Goal: Transaction & Acquisition: Purchase product/service

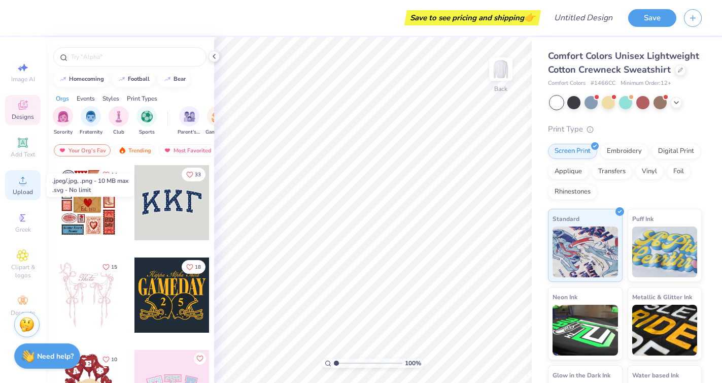
click at [19, 190] on span "Upload" at bounding box center [23, 192] width 20 height 8
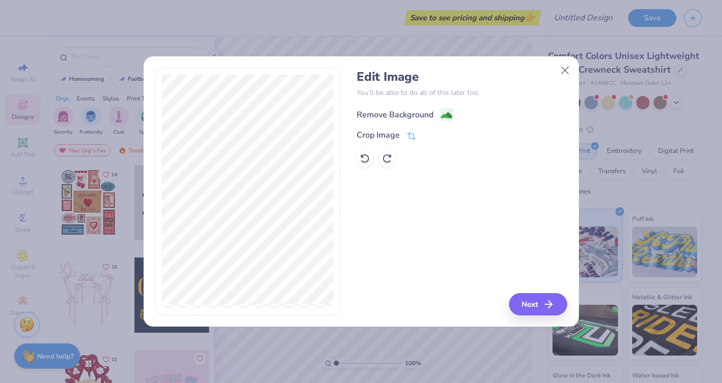
click at [388, 115] on div "Remove Background" at bounding box center [395, 115] width 77 height 12
click at [552, 303] on icon "button" at bounding box center [552, 304] width 12 height 12
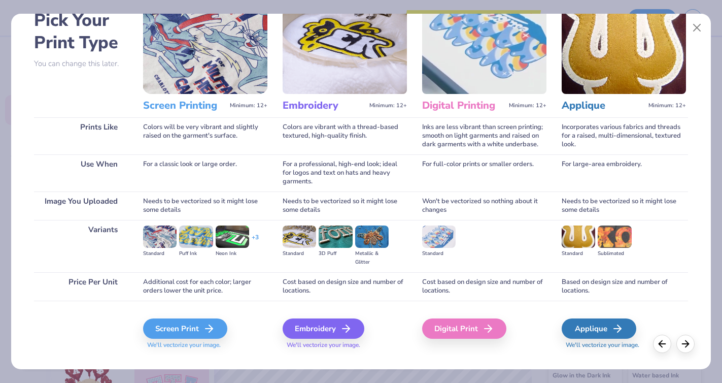
scroll to position [73, 0]
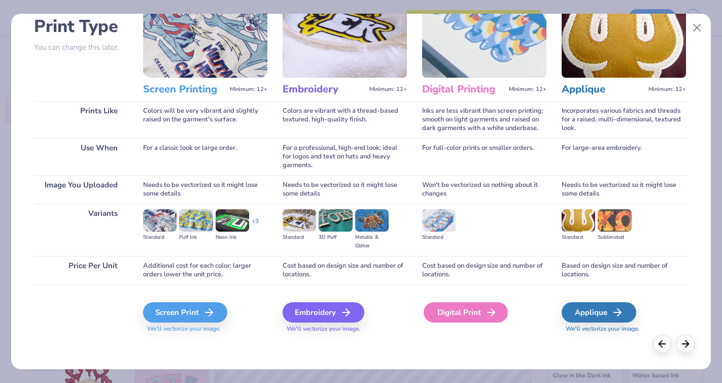
click at [491, 312] on line at bounding box center [491, 312] width 7 height 0
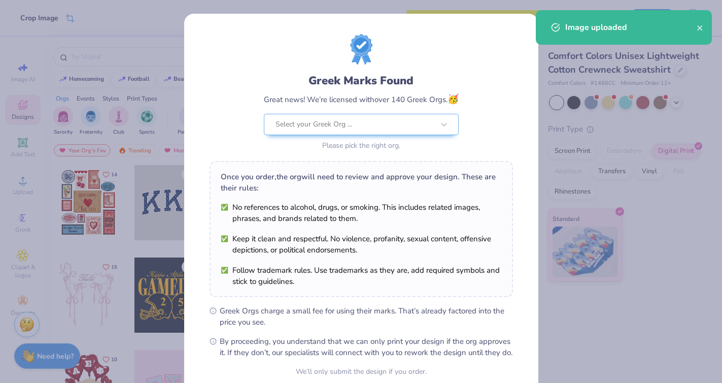
click at [344, 185] on body "Crop Image Save to see pricing and shipping 👉 Design Title Save Image AI Design…" at bounding box center [361, 191] width 722 height 383
click at [359, 122] on div at bounding box center [355, 124] width 158 height 13
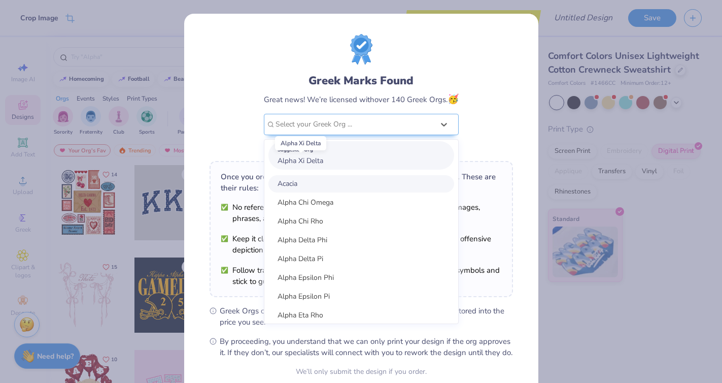
click at [301, 161] on span "Alpha Xi Delta" at bounding box center [301, 161] width 46 height 10
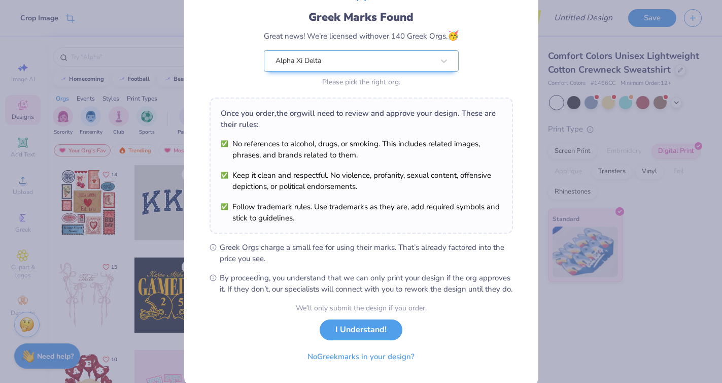
scroll to position [92, 0]
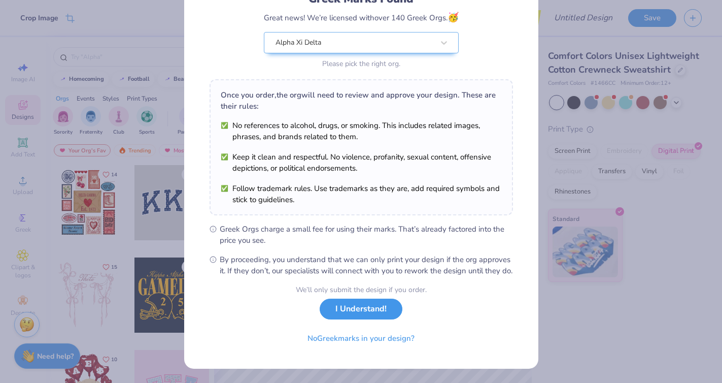
click at [345, 310] on button "I Understand!" at bounding box center [361, 308] width 83 height 21
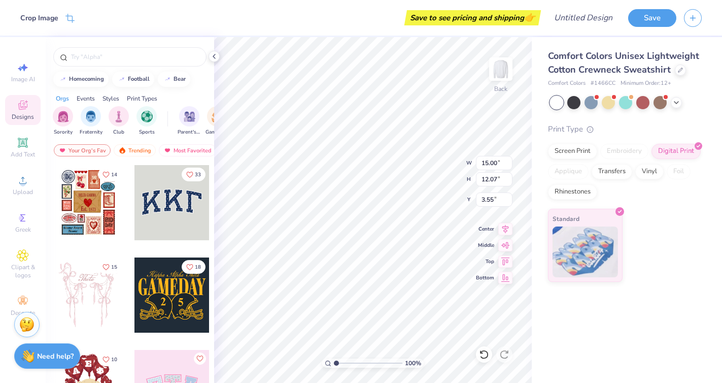
type input "3.00"
click at [561, 194] on div "Rhinestones" at bounding box center [572, 190] width 49 height 15
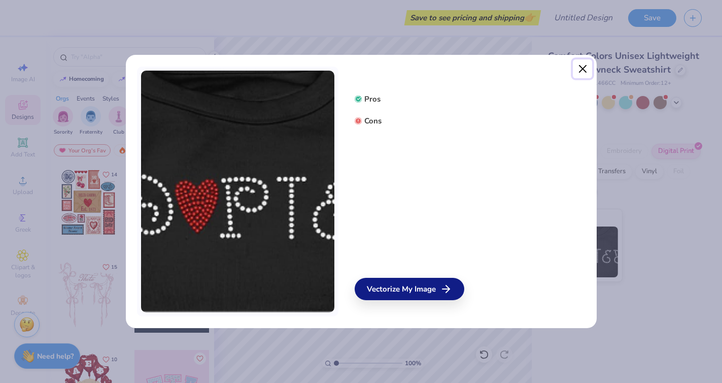
click at [577, 70] on button "Close" at bounding box center [582, 68] width 19 height 19
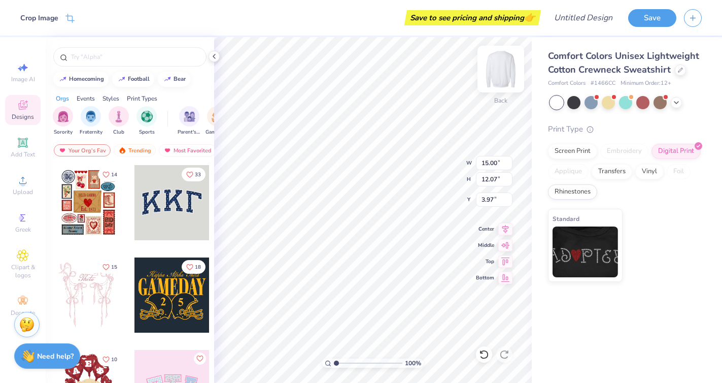
type input "3.97"
click at [214, 149] on div "Most Favorited" at bounding box center [187, 150] width 57 height 12
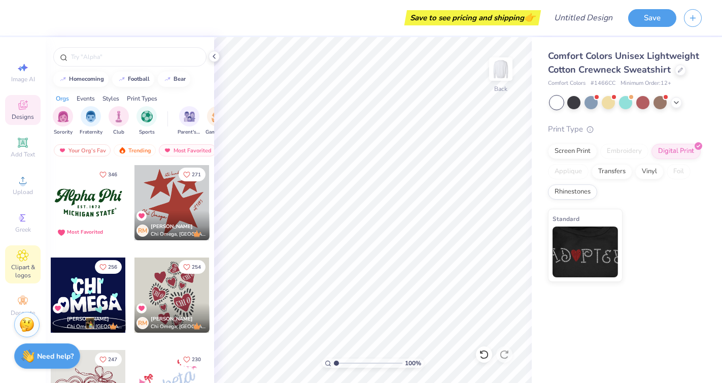
click at [18, 269] on span "Clipart & logos" at bounding box center [23, 271] width 36 height 16
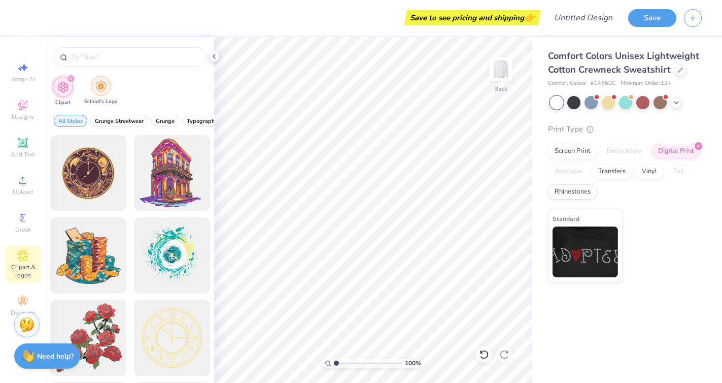
click at [103, 89] on img "filter for School's Logo" at bounding box center [100, 86] width 11 height 12
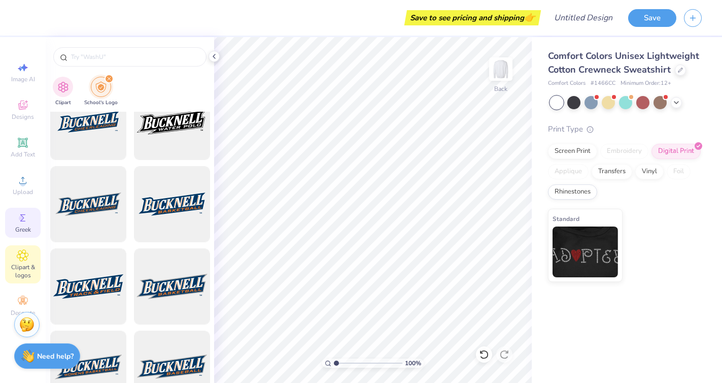
scroll to position [934, 0]
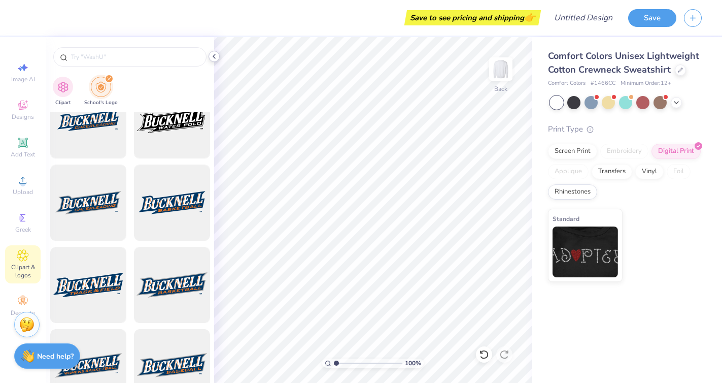
click at [212, 57] on icon at bounding box center [214, 56] width 8 height 8
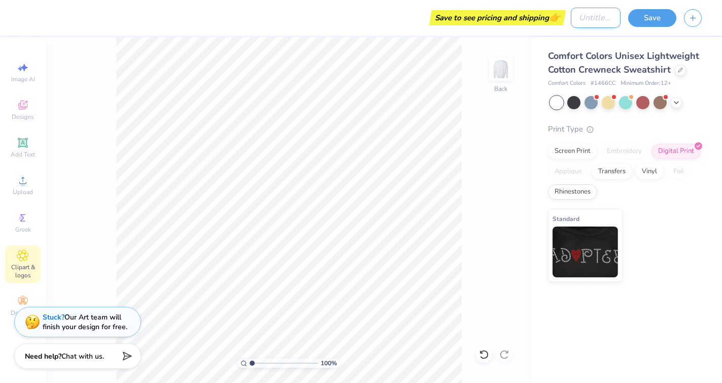
click at [586, 19] on input "Design Title" at bounding box center [596, 18] width 50 height 20
type input "Crest Crew"
click at [636, 14] on button "Save" at bounding box center [652, 17] width 48 height 18
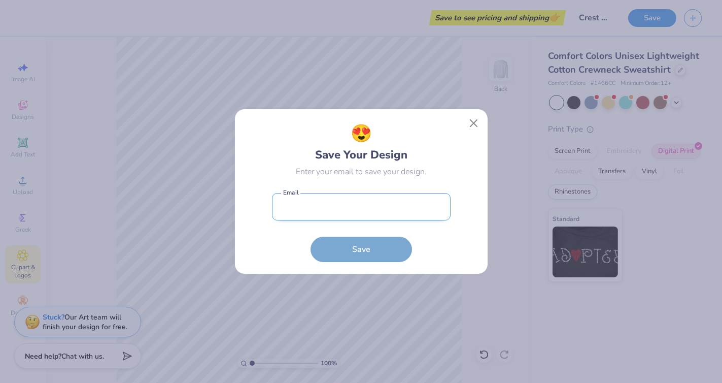
click at [326, 201] on input "email" at bounding box center [361, 207] width 179 height 28
type input "[EMAIL_ADDRESS][DOMAIN_NAME]"
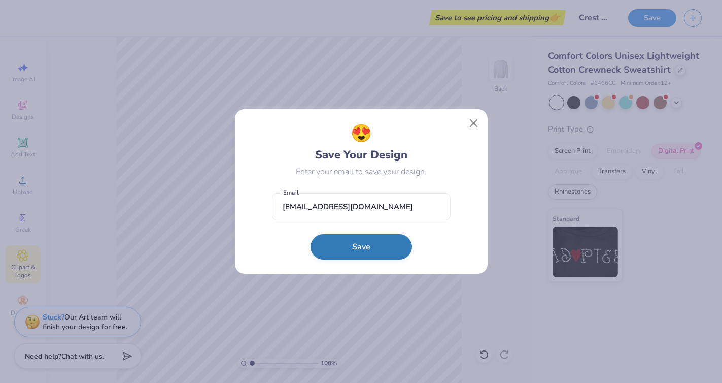
click at [352, 246] on button "Save" at bounding box center [362, 246] width 102 height 25
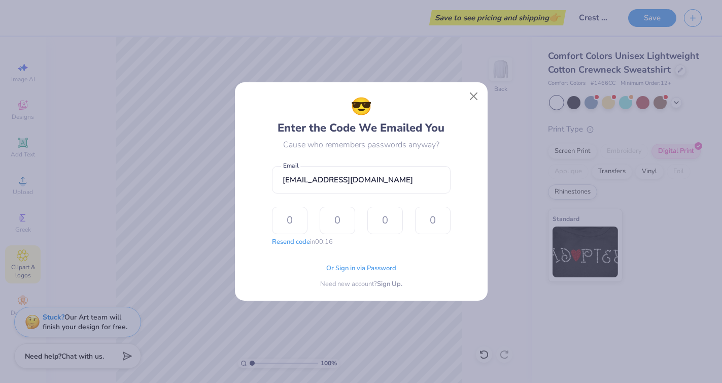
type input "7"
type input "8"
type input "2"
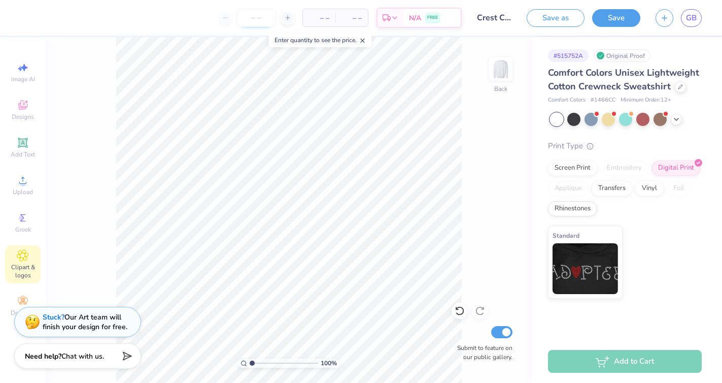
click at [257, 18] on input "number" at bounding box center [257, 18] width 40 height 18
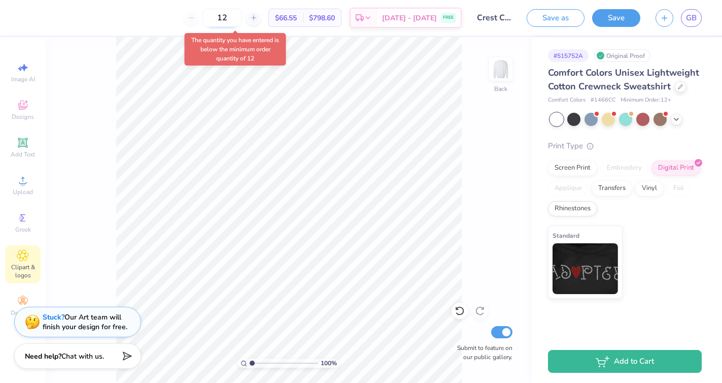
click at [242, 18] on input "12" at bounding box center [223, 18] width 40 height 18
type input "1"
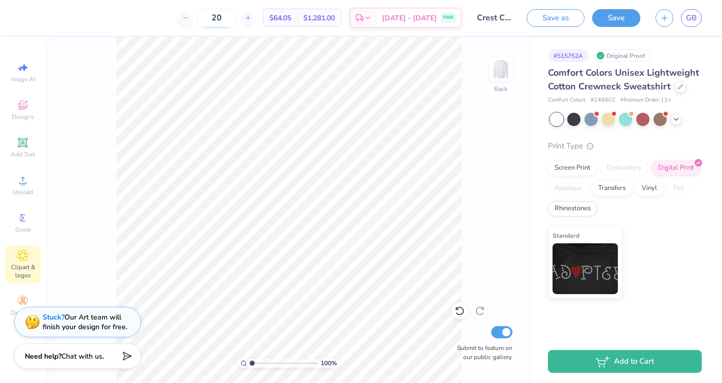
click at [233, 15] on input "20" at bounding box center [217, 18] width 40 height 18
type input "2"
type input "15"
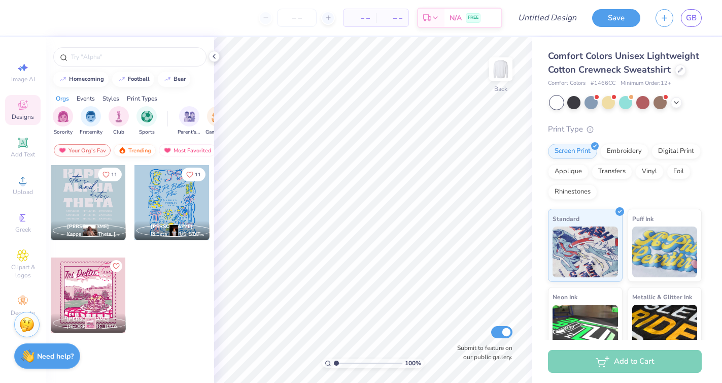
click at [132, 148] on div "Trending" at bounding box center [135, 150] width 42 height 12
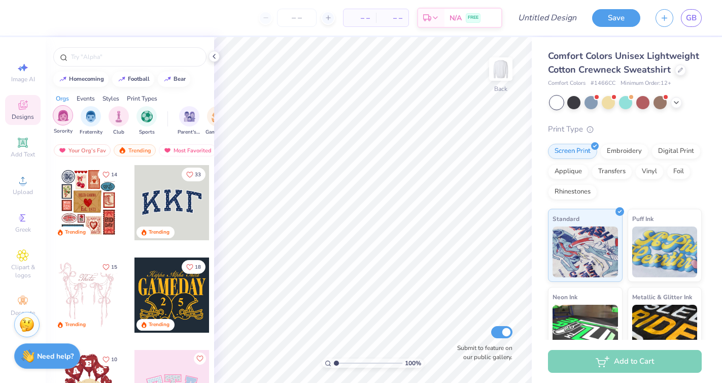
click at [72, 117] on div "filter for Sorority" at bounding box center [63, 115] width 20 height 20
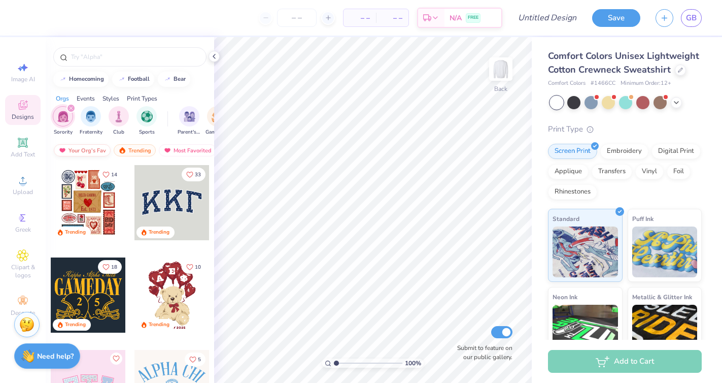
click at [86, 147] on div "Your Org's Fav" at bounding box center [82, 150] width 57 height 12
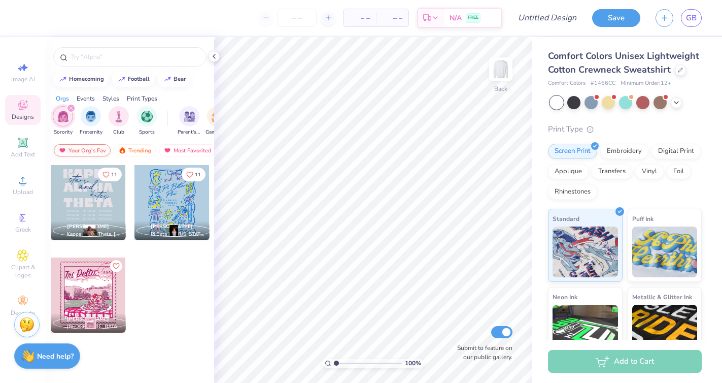
click at [86, 147] on div "Your Org's Fav" at bounding box center [82, 150] width 57 height 12
click at [102, 155] on div "Your Org's Fav" at bounding box center [82, 150] width 57 height 12
click at [140, 151] on div "Trending" at bounding box center [135, 150] width 42 height 12
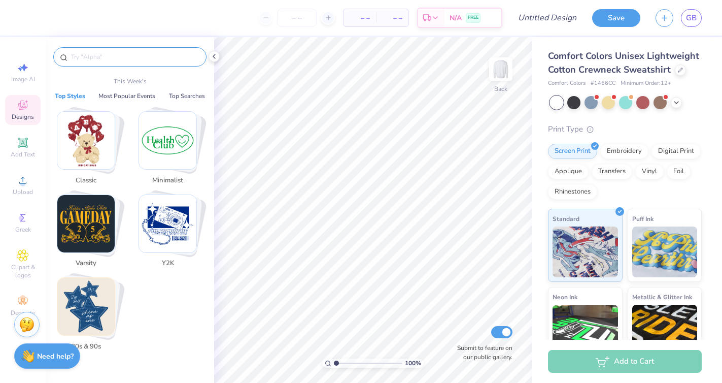
click at [97, 57] on input "text" at bounding box center [135, 57] width 130 height 10
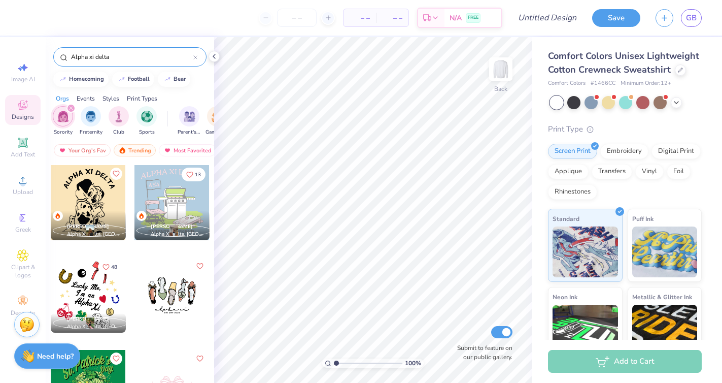
type input "Alpha xi delta"
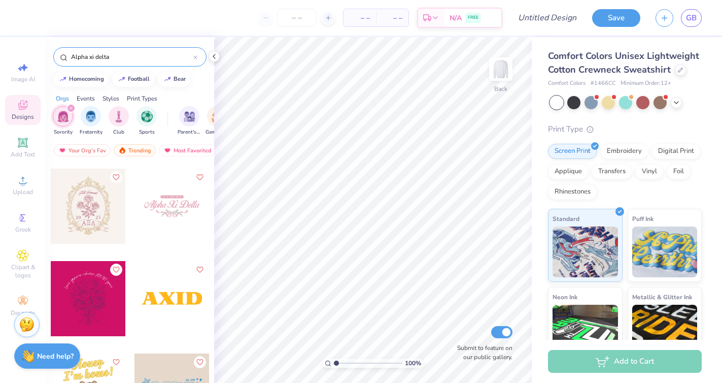
scroll to position [558, 0]
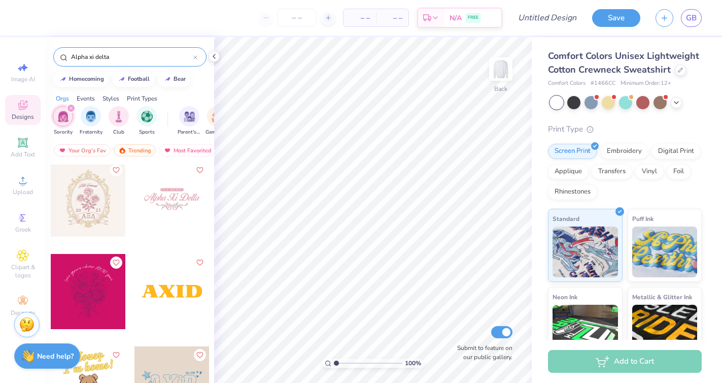
click at [79, 208] on div at bounding box center [88, 198] width 75 height 75
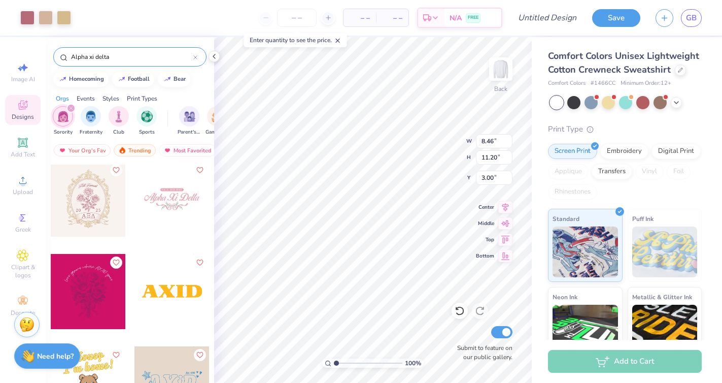
type input "8.46"
type input "11.20"
click at [294, 18] on input "number" at bounding box center [297, 18] width 40 height 18
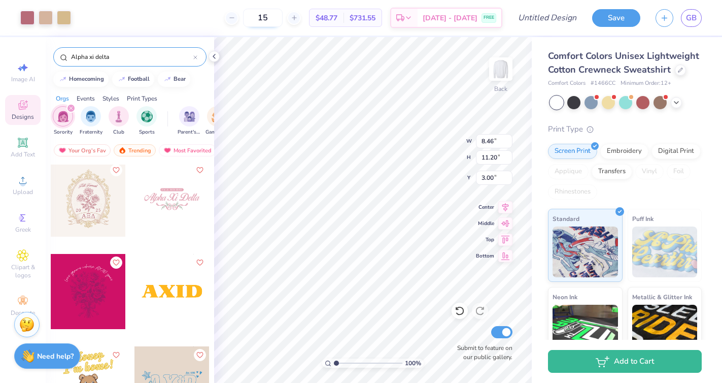
type input "1"
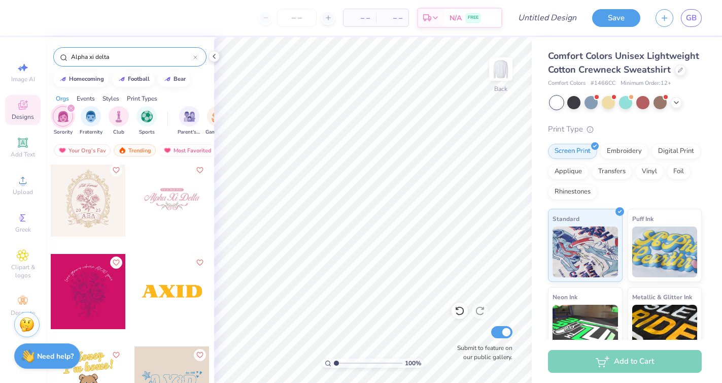
click at [149, 302] on div at bounding box center [172, 291] width 75 height 75
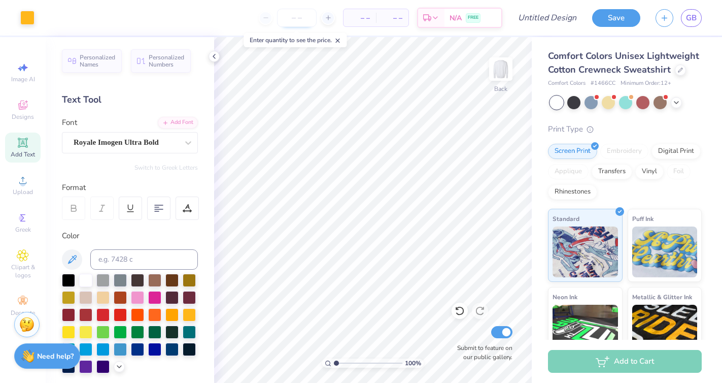
click at [291, 18] on input "number" at bounding box center [297, 18] width 40 height 18
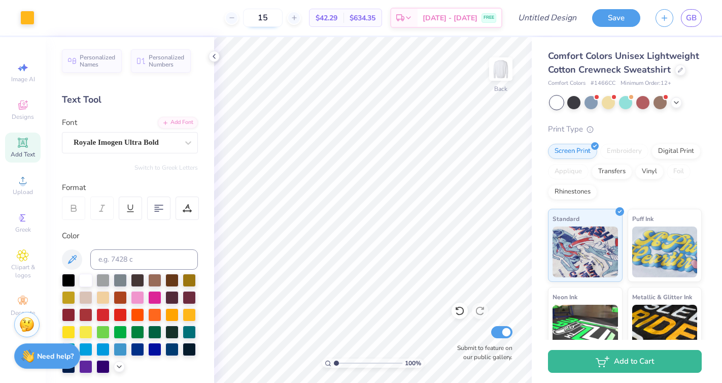
type input "1"
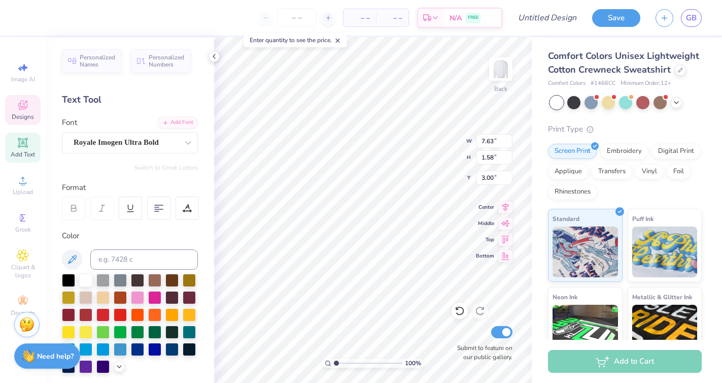
type input "7.63"
type input "1.58"
click at [296, 23] on input "number" at bounding box center [297, 18] width 40 height 18
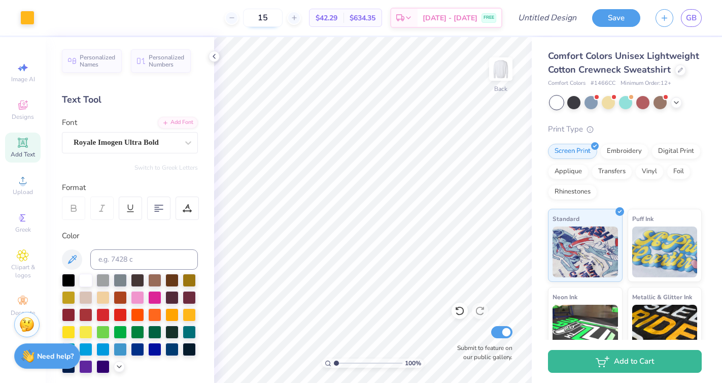
type input "1"
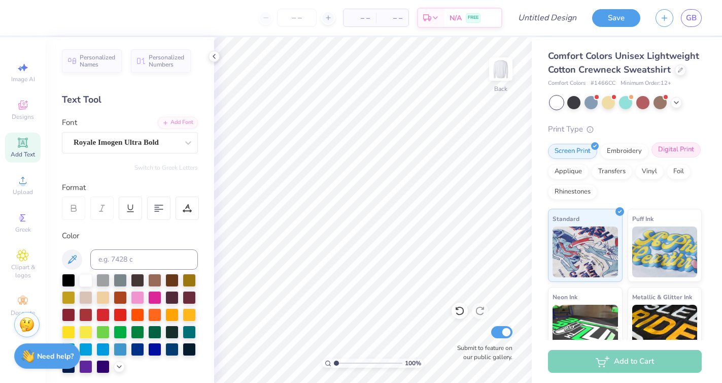
click at [660, 148] on div "Digital Print" at bounding box center [676, 149] width 49 height 15
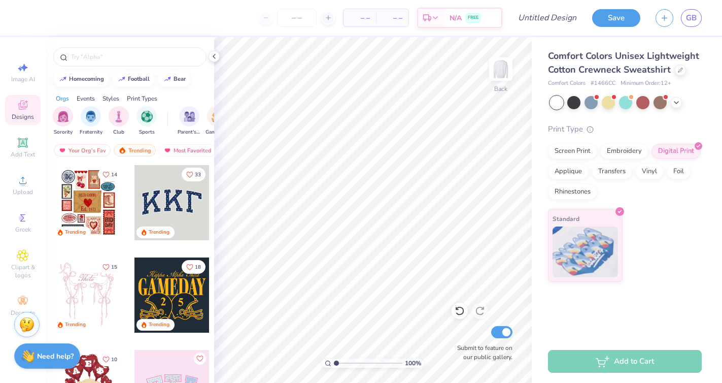
click at [180, 207] on div at bounding box center [172, 202] width 75 height 75
click at [292, 25] on input "number" at bounding box center [297, 18] width 40 height 18
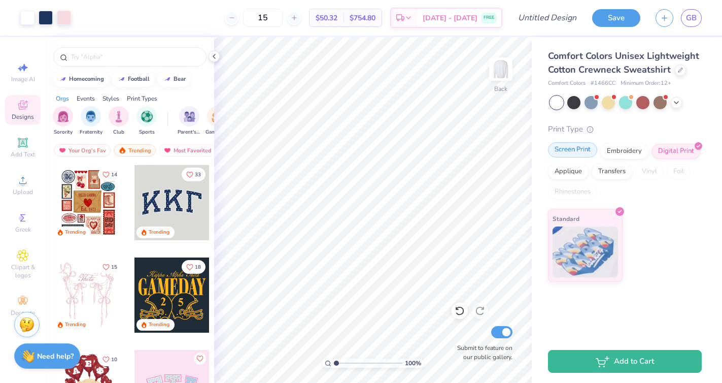
type input "15"
click at [569, 149] on div "Screen Print" at bounding box center [572, 149] width 49 height 15
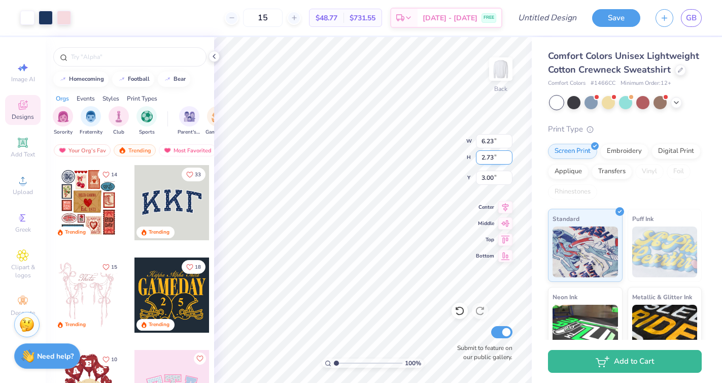
type input "6.23"
type input "2.73"
click at [283, 20] on input "15" at bounding box center [263, 18] width 40 height 18
click at [283, 19] on input "15" at bounding box center [263, 18] width 40 height 18
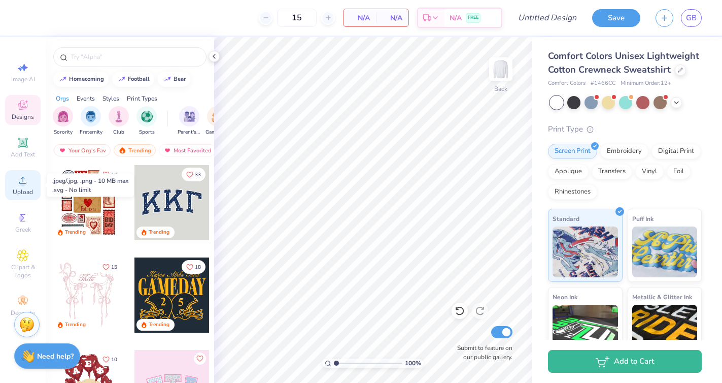
click at [19, 188] on span "Upload" at bounding box center [23, 192] width 20 height 8
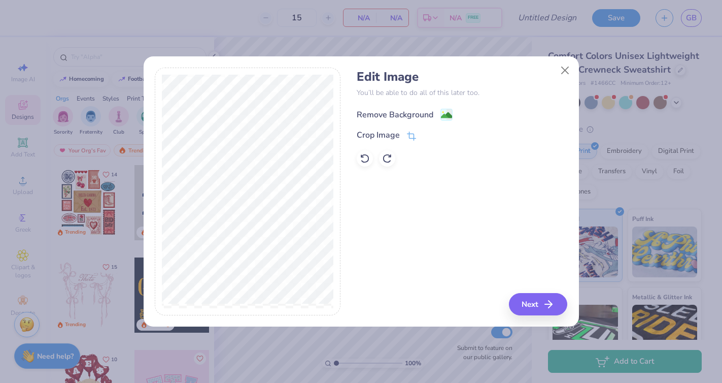
click at [395, 112] on div "Remove Background" at bounding box center [395, 115] width 77 height 12
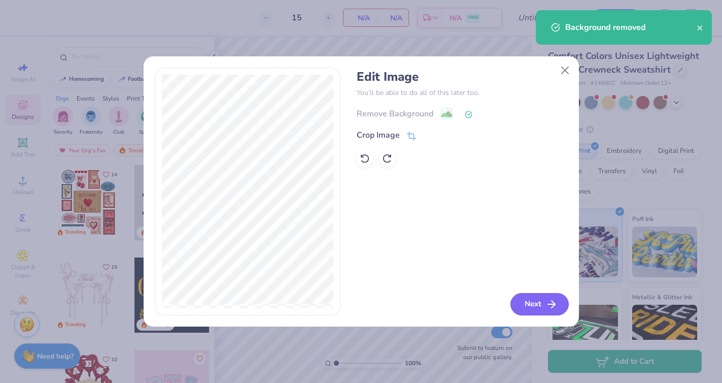
click at [530, 310] on button "Next" at bounding box center [540, 304] width 58 height 22
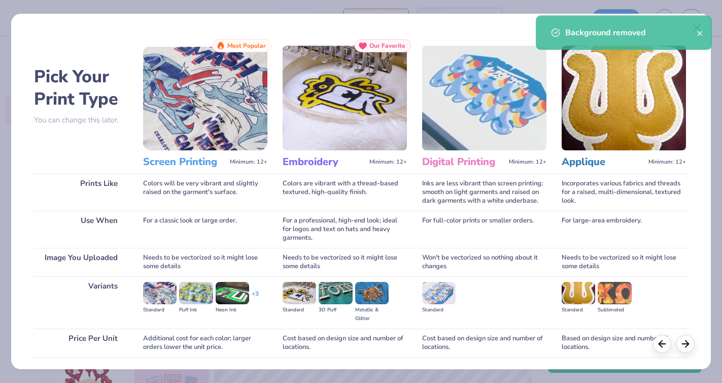
click at [169, 116] on img at bounding box center [205, 98] width 124 height 105
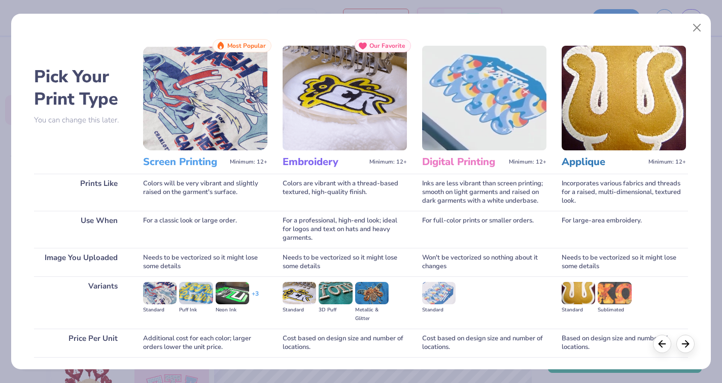
scroll to position [73, 0]
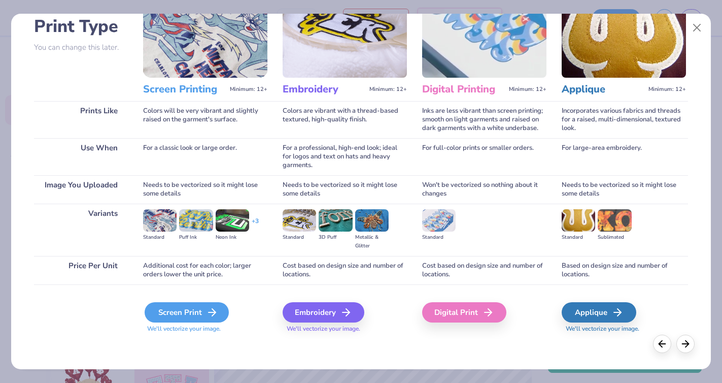
click at [182, 315] on div "Screen Print" at bounding box center [187, 312] width 84 height 20
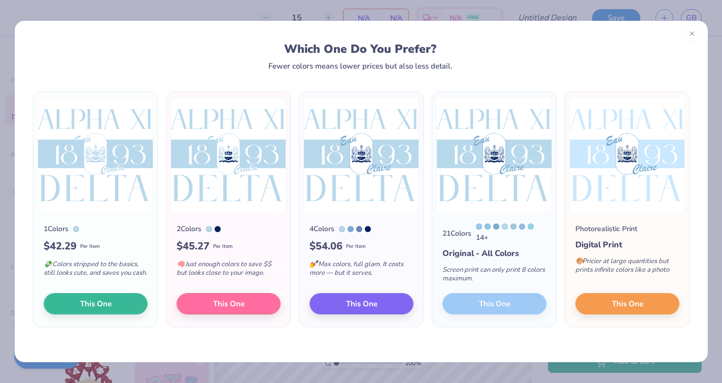
click at [692, 35] on icon at bounding box center [692, 33] width 7 height 7
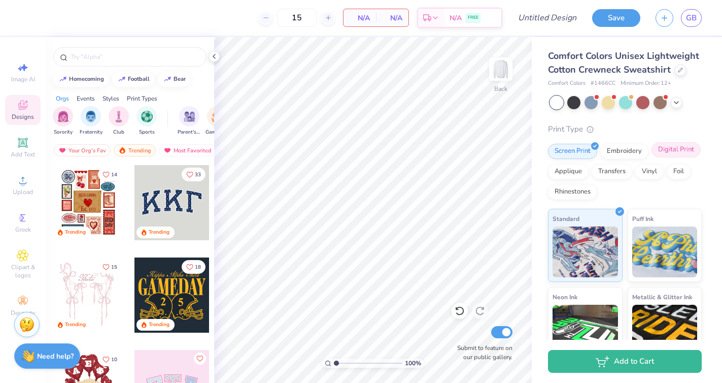
click at [675, 143] on div "Digital Print" at bounding box center [676, 149] width 49 height 15
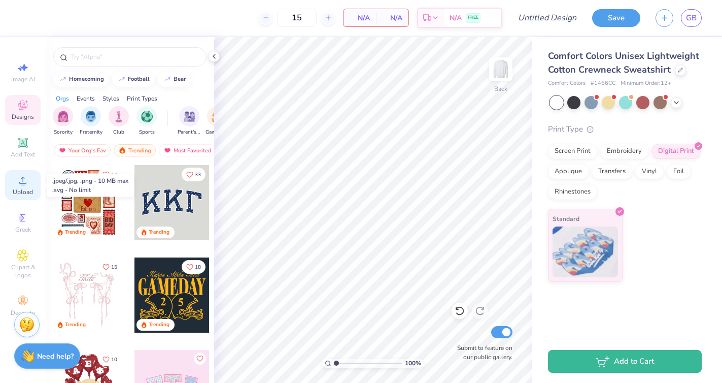
click at [29, 197] on div "Upload" at bounding box center [23, 185] width 36 height 30
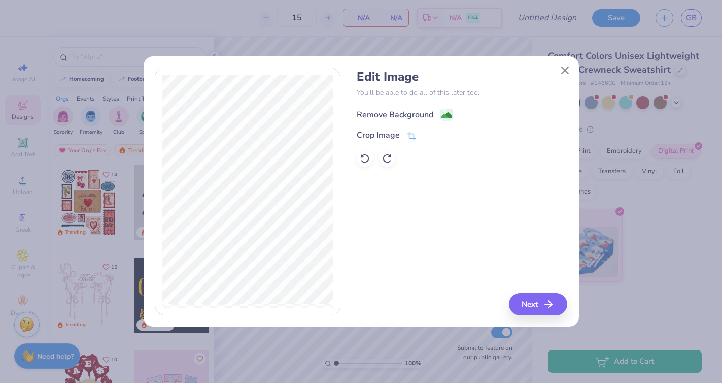
click at [414, 112] on div "Remove Background" at bounding box center [395, 115] width 77 height 12
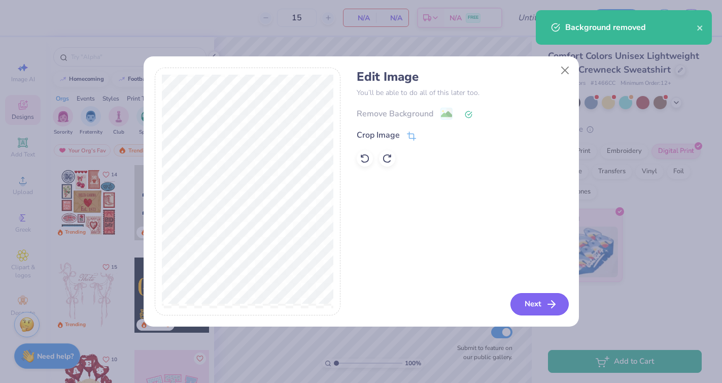
click at [552, 298] on icon "button" at bounding box center [552, 304] width 12 height 12
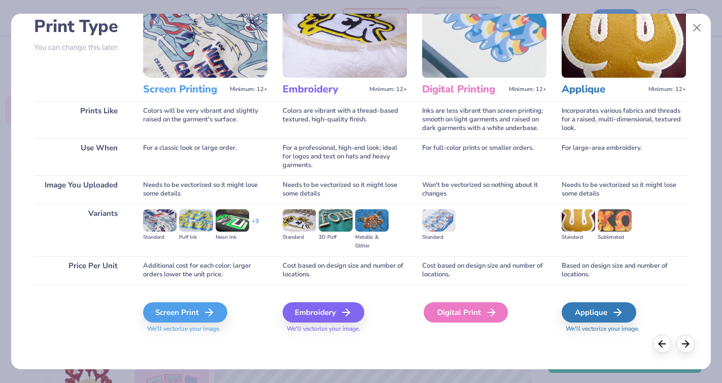
click at [474, 315] on div "Digital Print" at bounding box center [466, 312] width 84 height 20
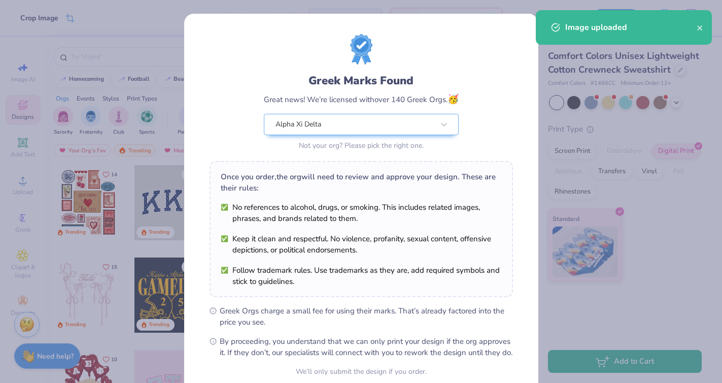
click at [375, 178] on body "Crop Image 15 $55.20 Per Item $828.00 Total Est. Delivery Sep 16 - 19 FREE Desi…" at bounding box center [361, 191] width 722 height 383
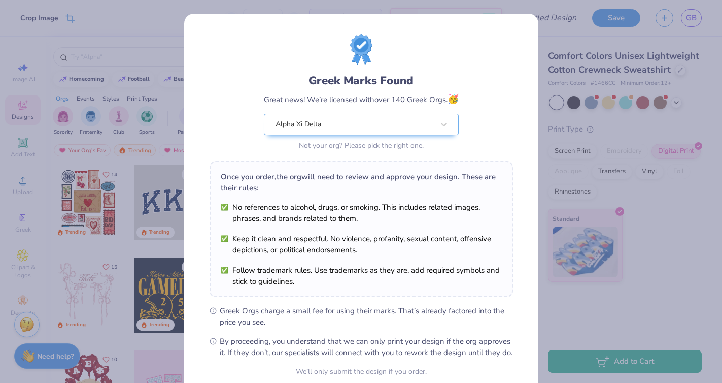
scroll to position [92, 0]
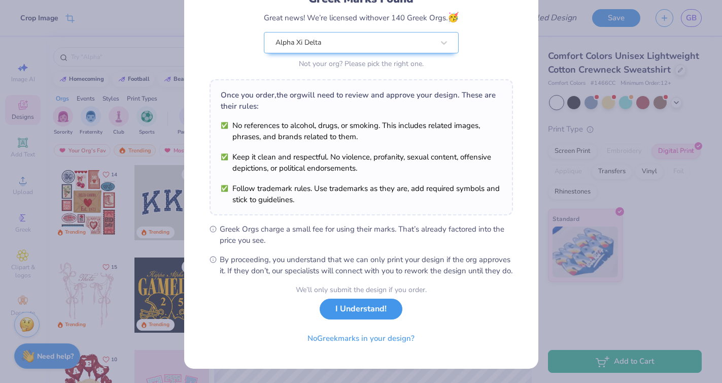
click at [379, 319] on div "We’ll only submit the design if you order. I Understand! No Greek marks in your…" at bounding box center [361, 316] width 131 height 64
click at [379, 319] on button "I Understand!" at bounding box center [361, 308] width 83 height 21
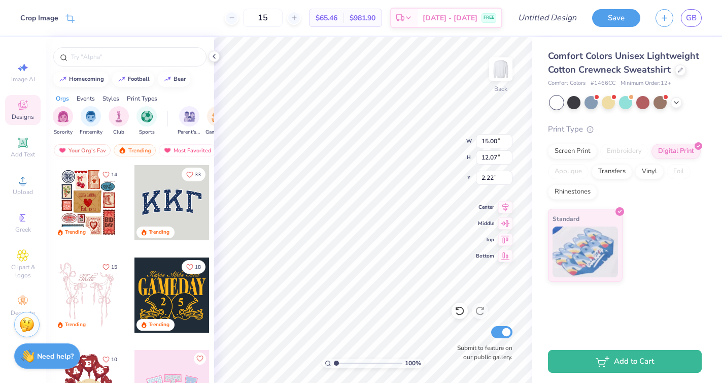
type input "2.21"
type input "3.00"
